Goal: Task Accomplishment & Management: Manage account settings

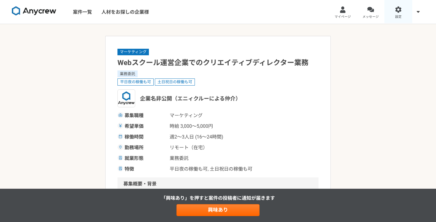
click at [403, 11] on link "設定" at bounding box center [398, 12] width 28 height 24
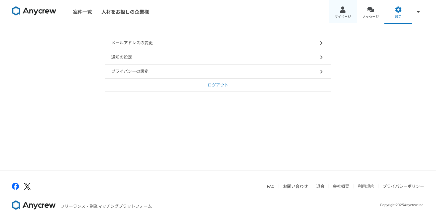
click at [342, 17] on span "マイページ" at bounding box center [343, 17] width 16 height 5
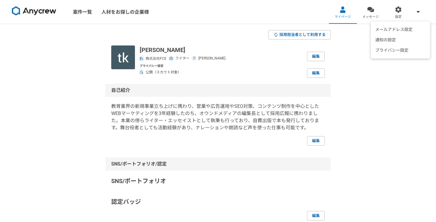
click at [417, 21] on div "メールアドレス設定 通知の設定 プライバシー設定" at bounding box center [400, 39] width 59 height 37
click at [34, 11] on img at bounding box center [34, 10] width 45 height 9
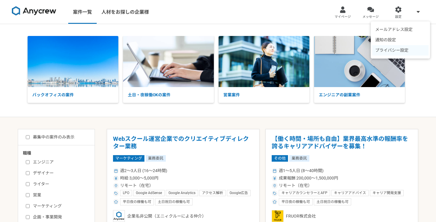
click at [405, 48] on li "プライバシー設定" at bounding box center [400, 50] width 56 height 10
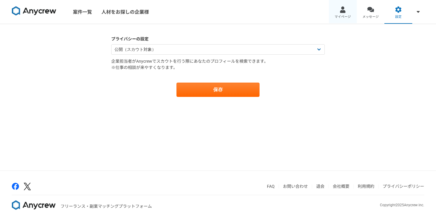
click at [345, 15] on span "マイページ" at bounding box center [343, 17] width 16 height 5
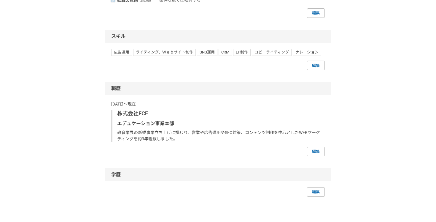
scroll to position [355, 0]
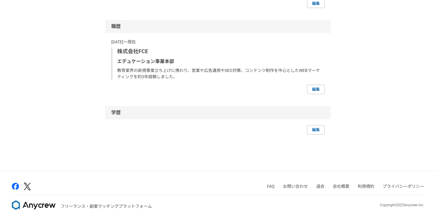
click at [320, 185] on link "退会" at bounding box center [320, 186] width 8 height 5
